Goal: Task Accomplishment & Management: Manage account settings

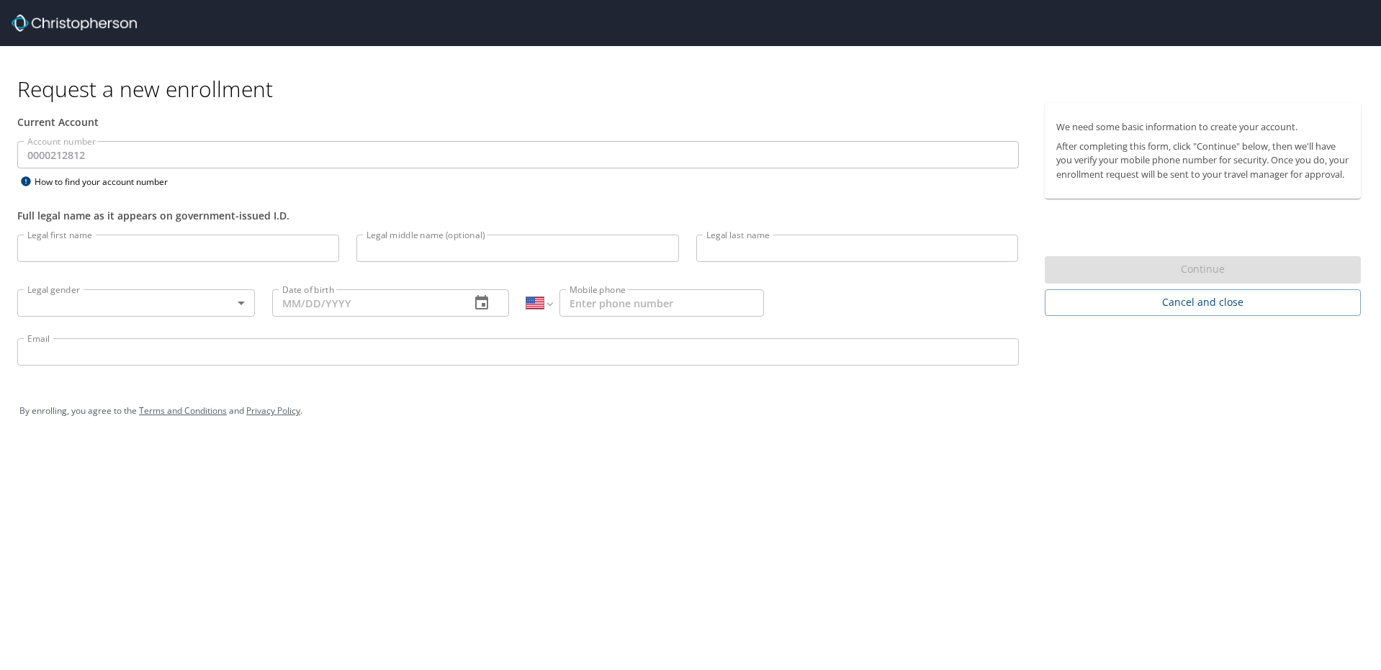
select select "US"
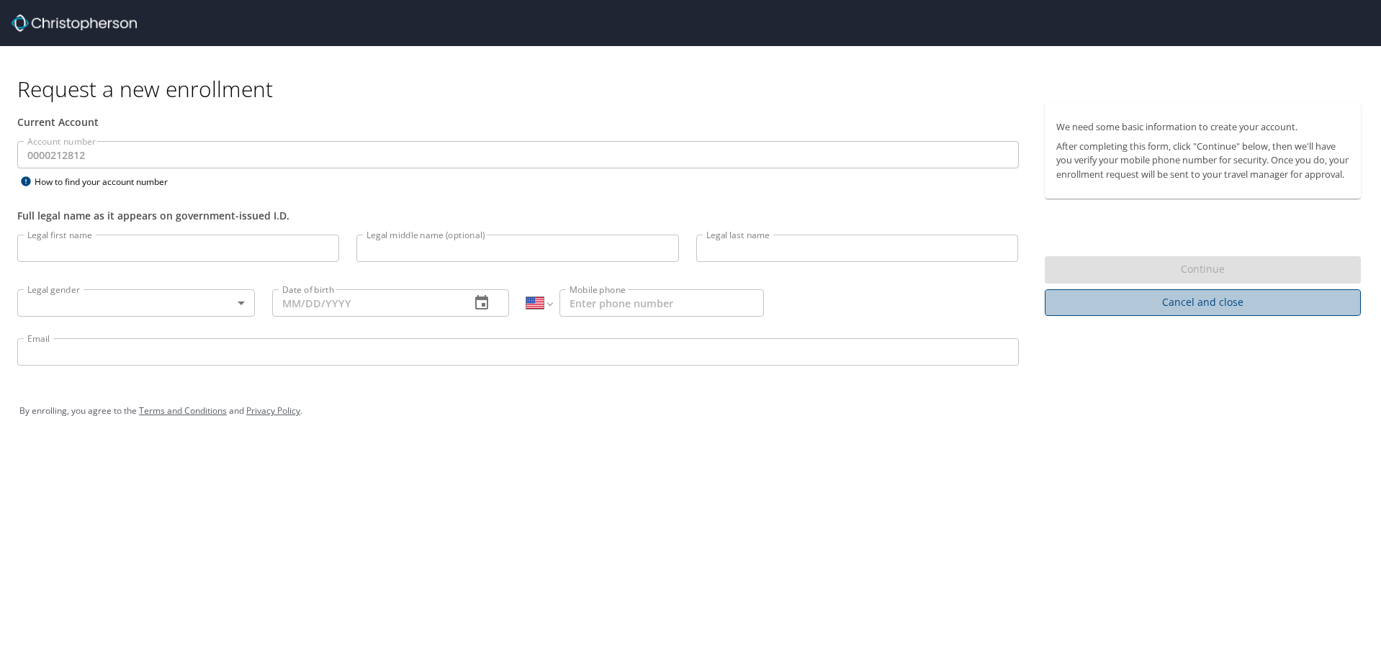
click at [1133, 312] on span "Cancel and close" at bounding box center [1203, 303] width 294 height 18
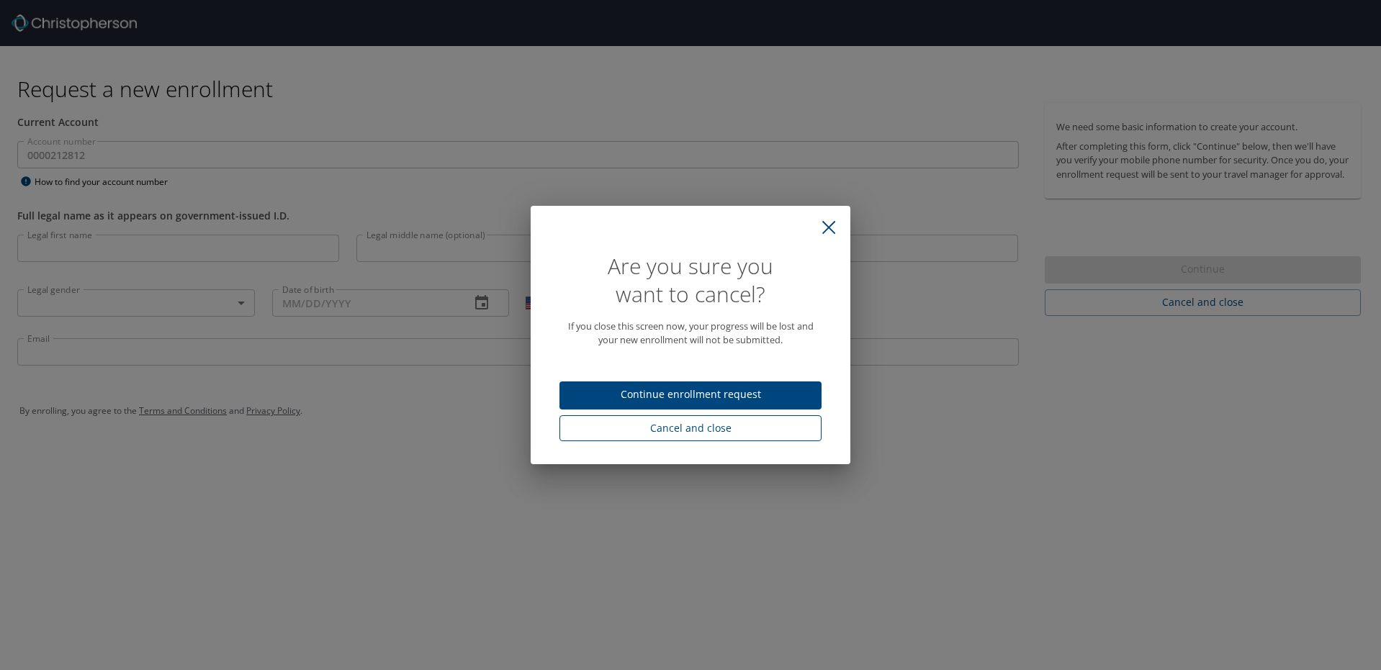
click at [657, 432] on span "Cancel and close" at bounding box center [690, 429] width 239 height 18
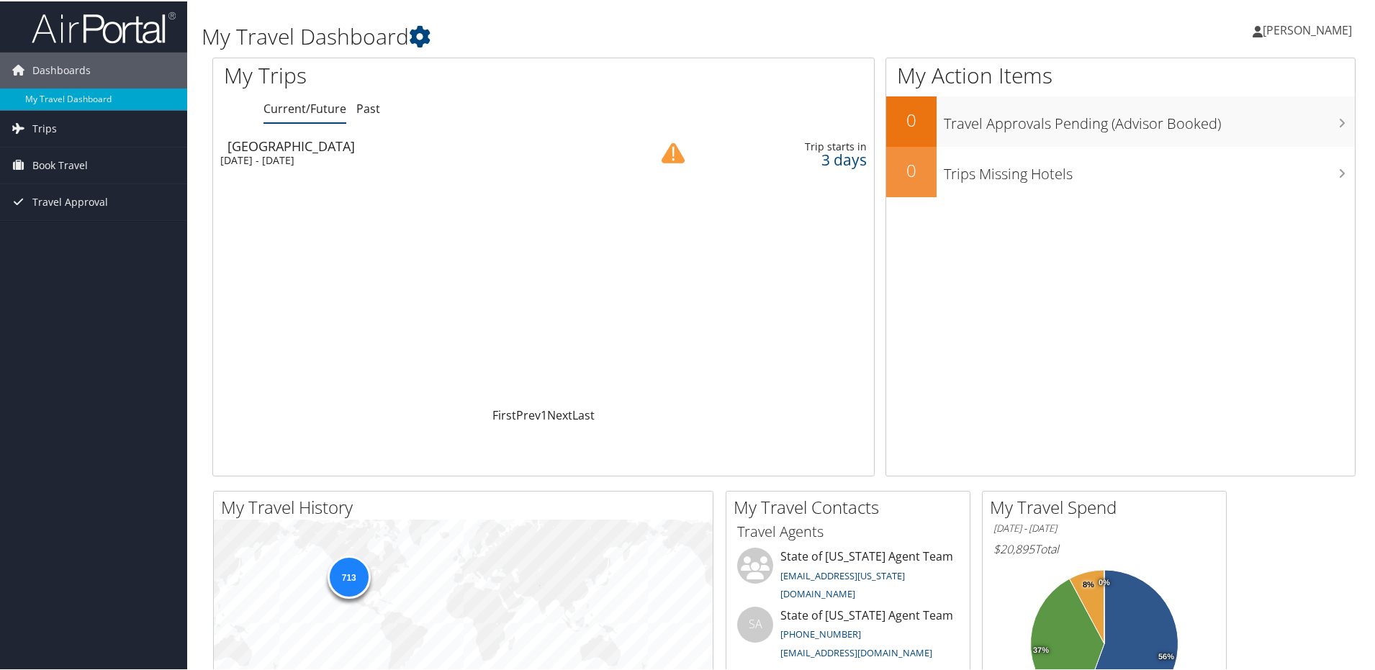
click at [1263, 23] on span "[PERSON_NAME]" at bounding box center [1307, 29] width 89 height 16
click at [1218, 127] on link "View Travel Profile" at bounding box center [1269, 128] width 161 height 24
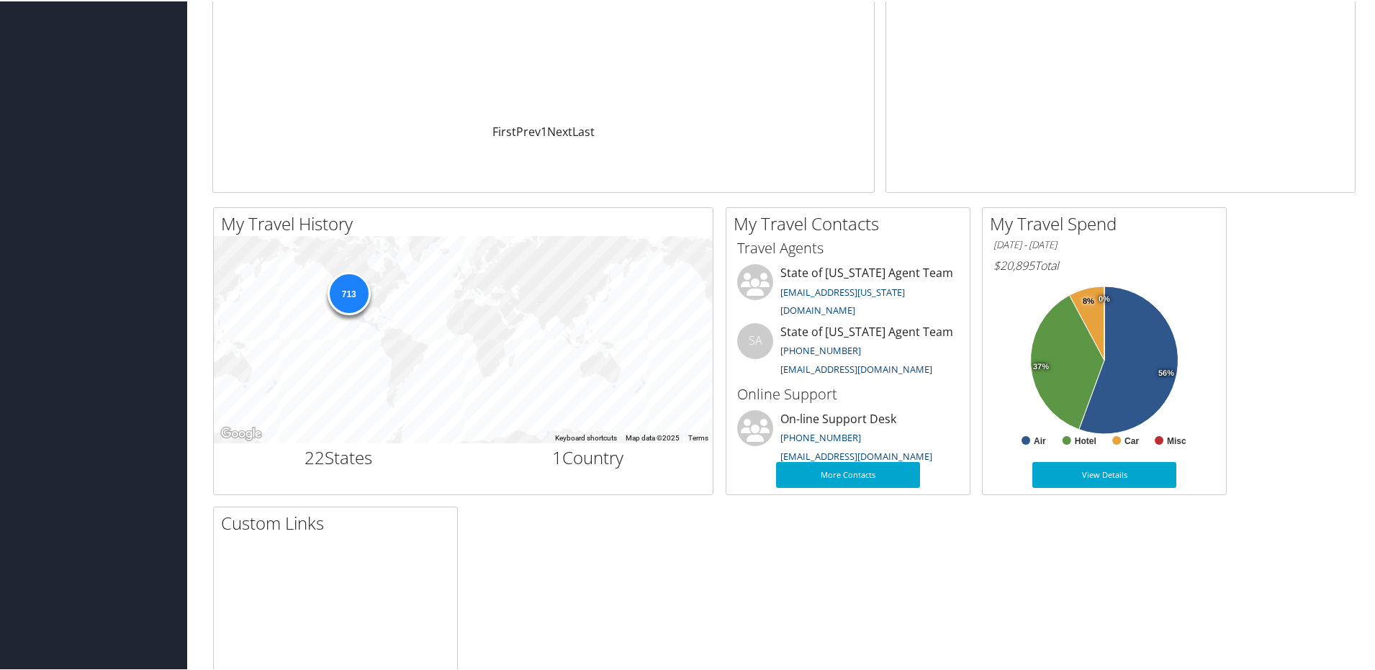
scroll to position [288, 0]
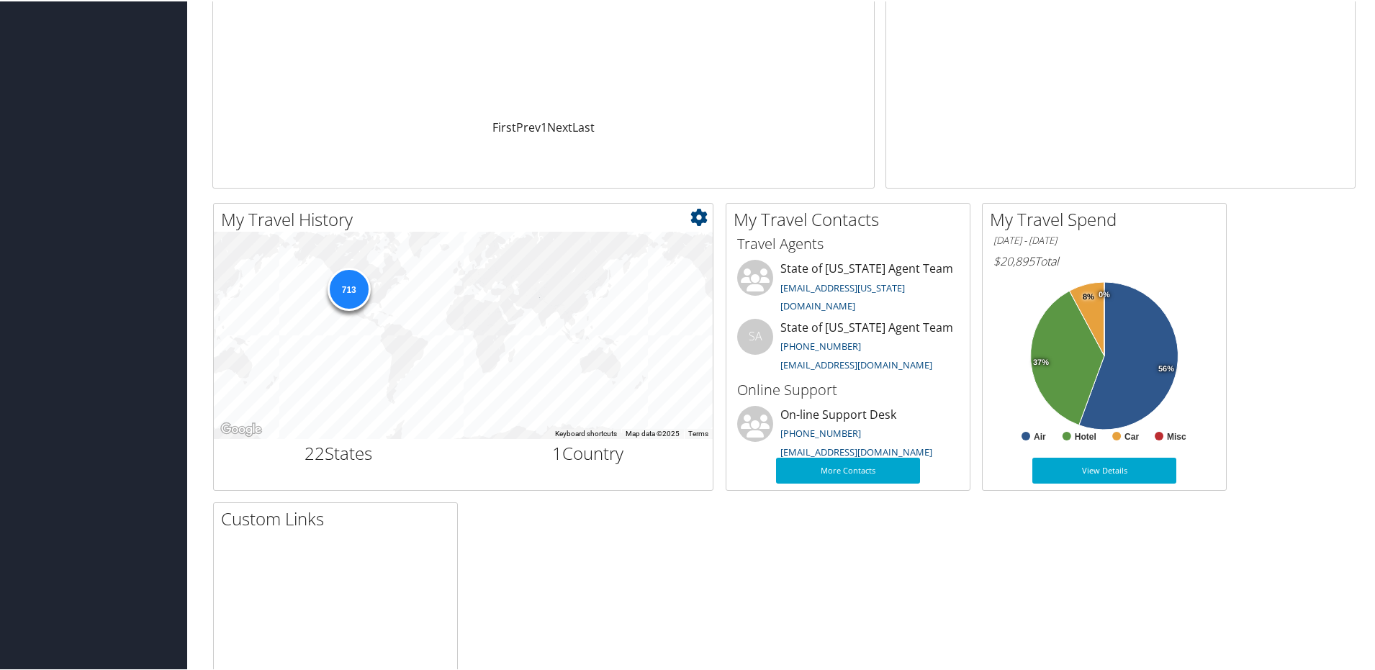
click at [355, 291] on div "713" at bounding box center [348, 287] width 43 height 43
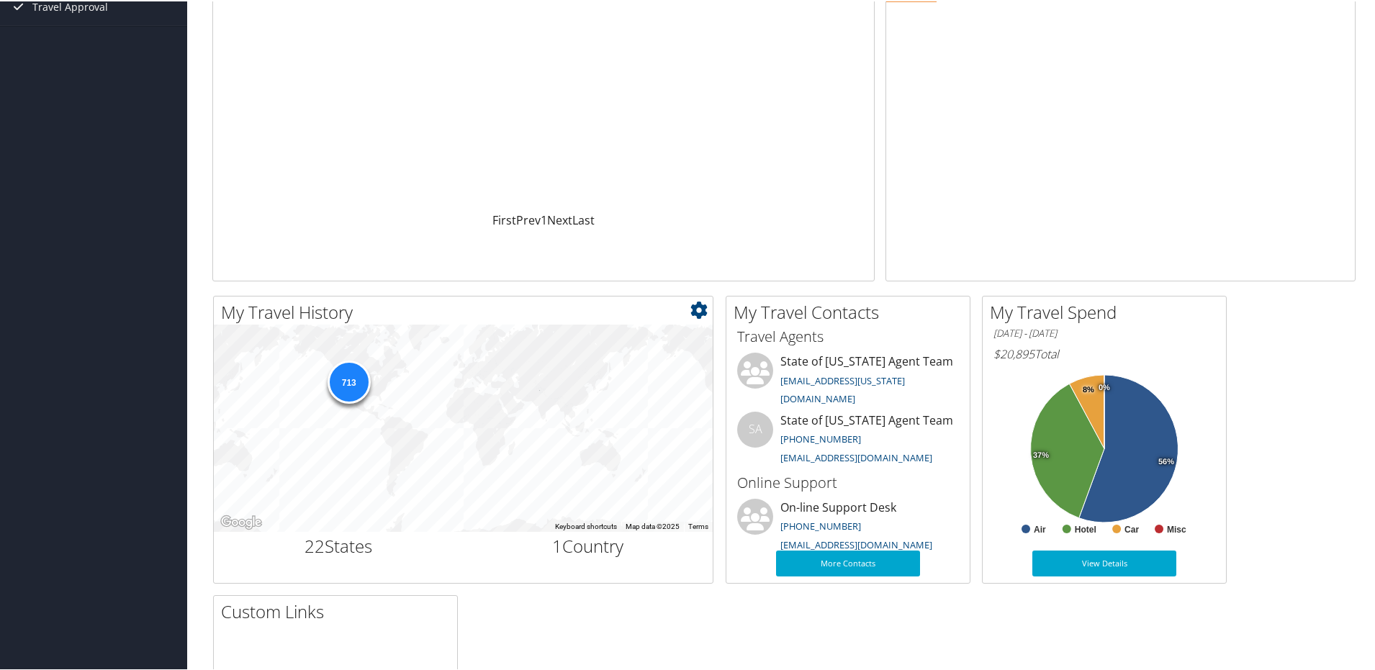
scroll to position [0, 0]
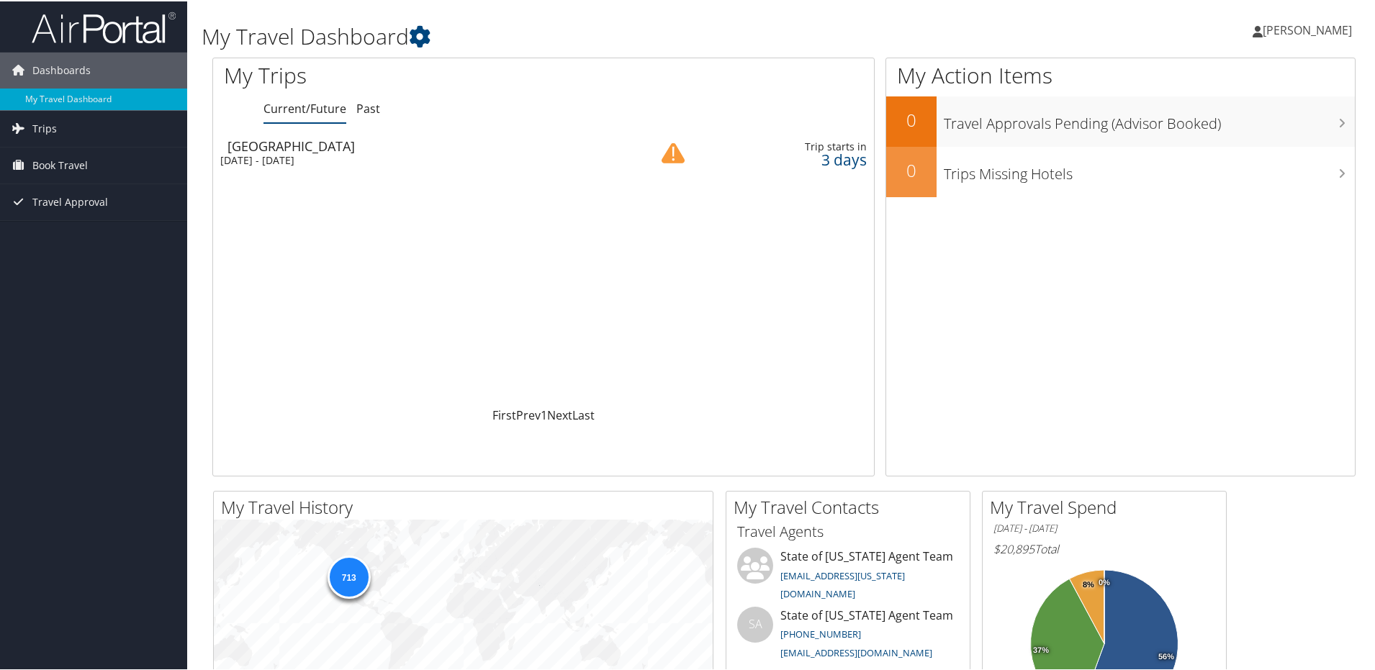
click at [1263, 28] on span "[PERSON_NAME]" at bounding box center [1307, 29] width 89 height 16
click at [1200, 126] on link "View Travel Profile" at bounding box center [1269, 128] width 161 height 24
click at [1286, 24] on span "[PERSON_NAME]" at bounding box center [1307, 29] width 89 height 16
click at [1200, 128] on link "View Travel Profile" at bounding box center [1269, 128] width 161 height 24
click at [1314, 31] on span "[PERSON_NAME]" at bounding box center [1307, 29] width 89 height 16
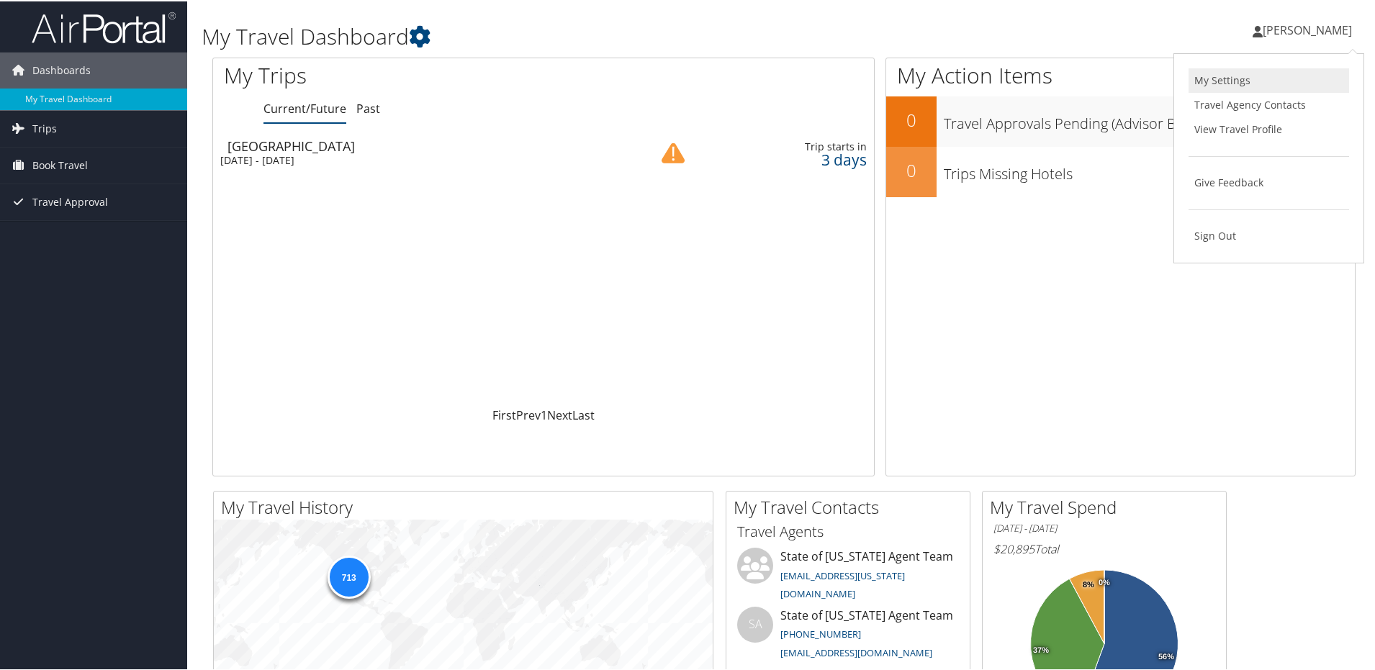
click at [1241, 80] on link "My Settings" at bounding box center [1269, 79] width 161 height 24
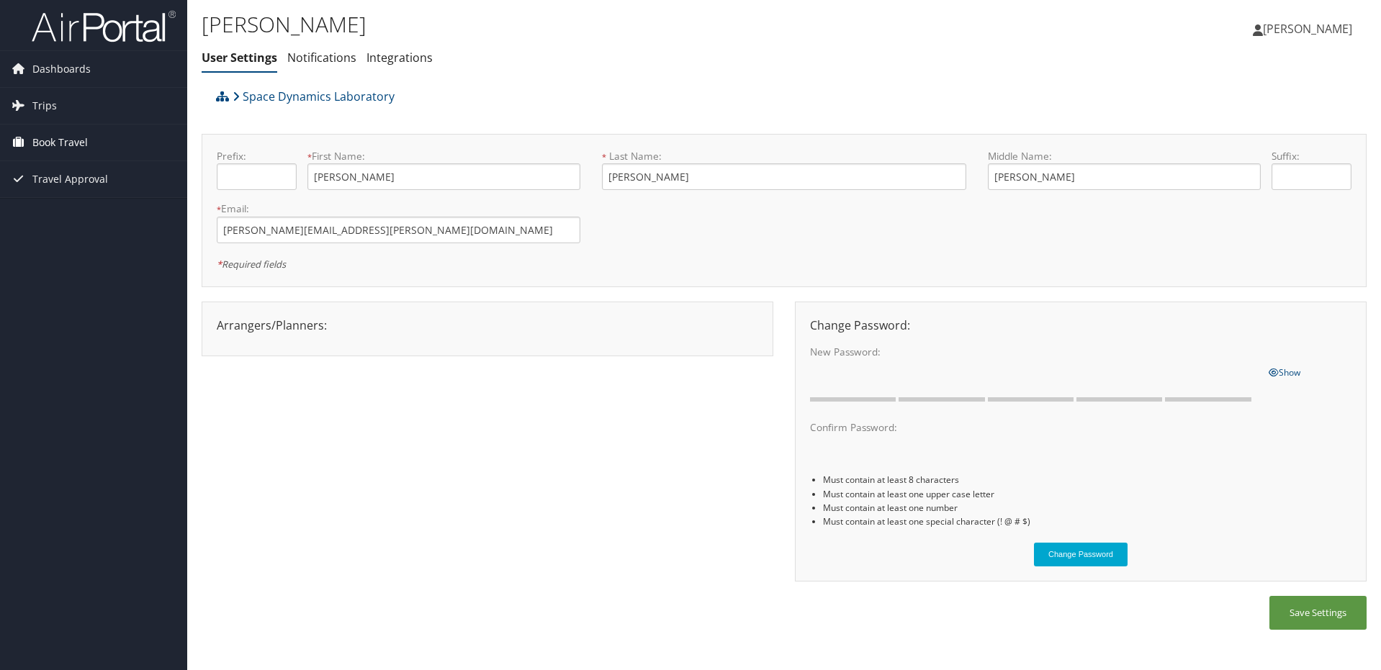
click at [49, 139] on span "Book Travel" at bounding box center [59, 143] width 55 height 36
click at [48, 110] on span "Trips" at bounding box center [44, 106] width 24 height 36
click at [68, 76] on span "Dashboards" at bounding box center [61, 69] width 58 height 36
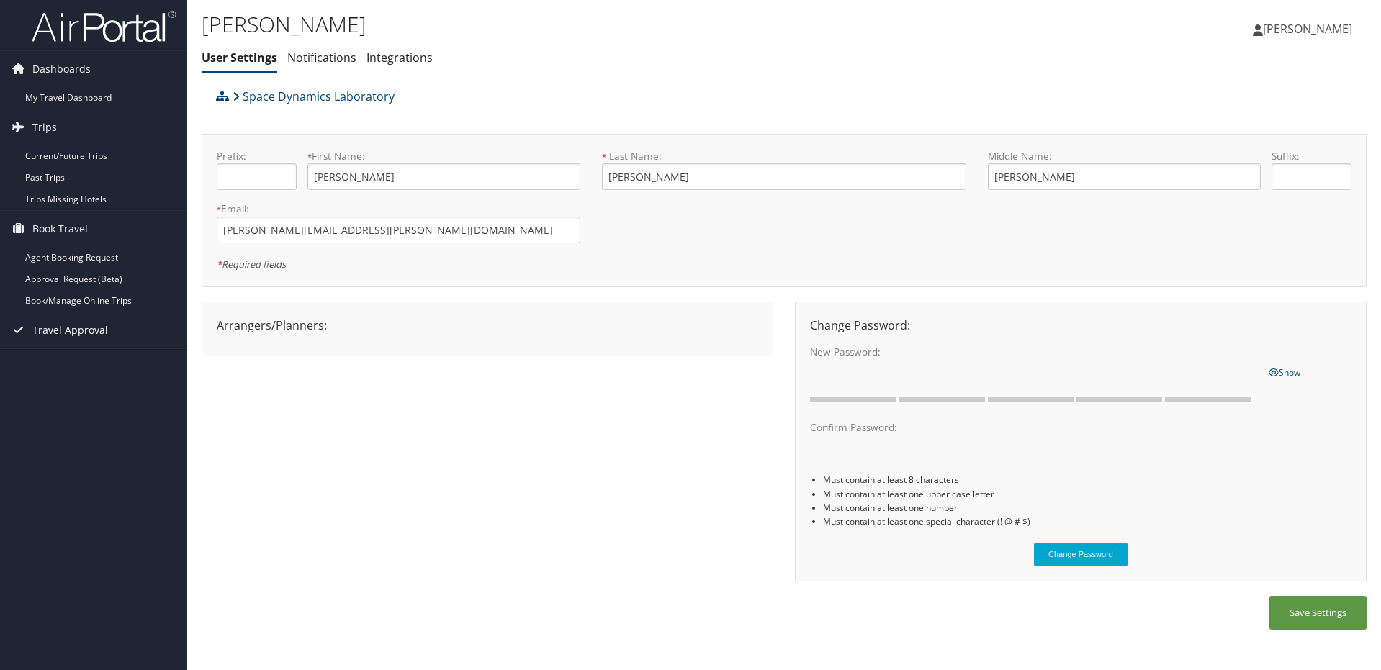
click at [59, 330] on span "Travel Approval" at bounding box center [70, 331] width 76 height 36
click at [321, 62] on link "Notifications" at bounding box center [321, 58] width 69 height 16
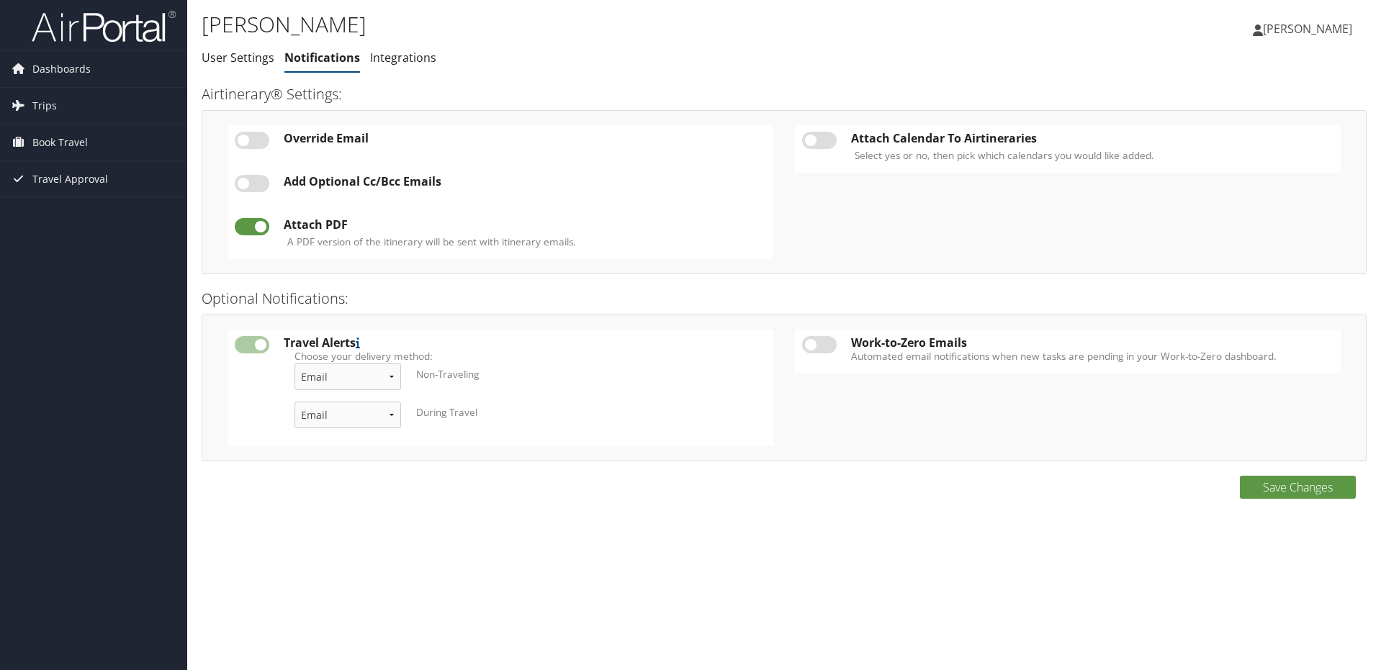
click at [411, 56] on link "Integrations" at bounding box center [403, 58] width 66 height 16
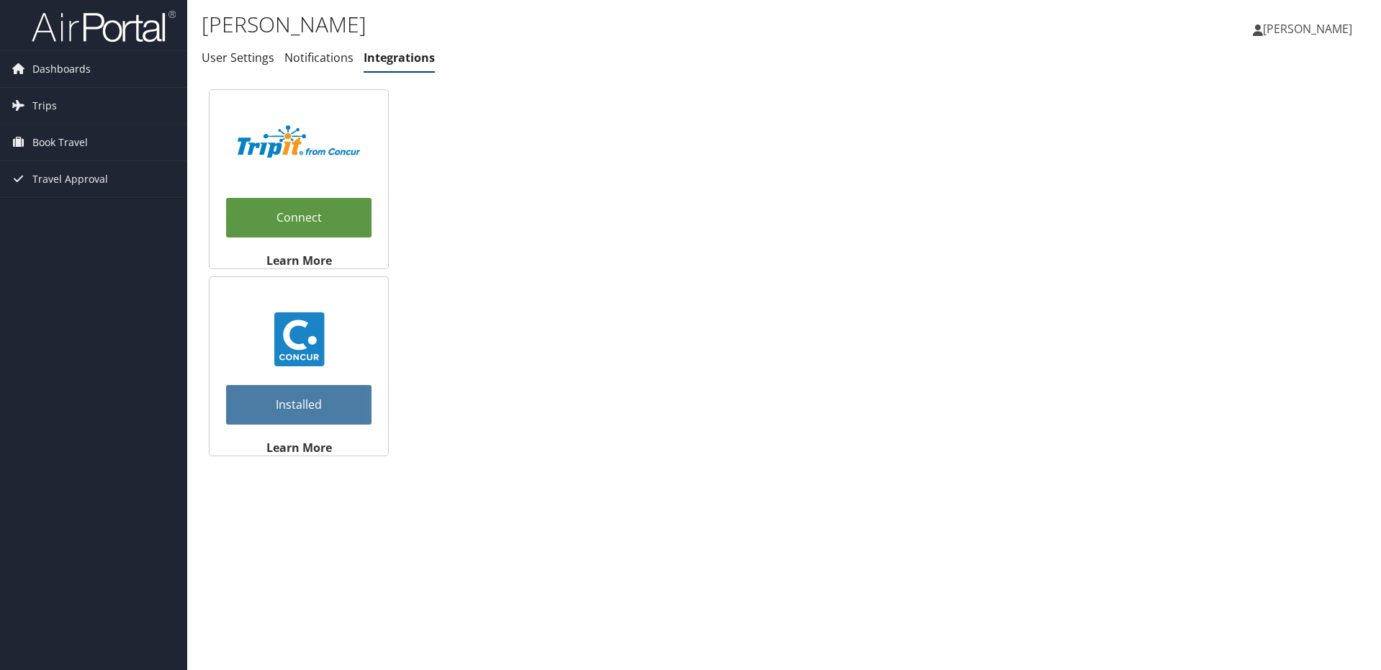
click at [1326, 22] on span "[PERSON_NAME]" at bounding box center [1307, 29] width 89 height 16
click at [1241, 134] on link "View Travel Profile" at bounding box center [1271, 128] width 161 height 24
